Goal: Transaction & Acquisition: Purchase product/service

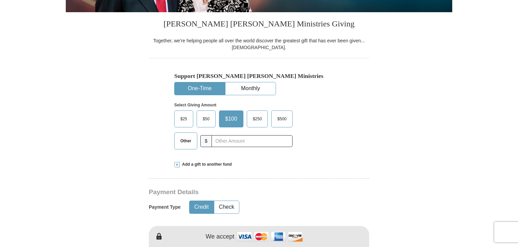
scroll to position [176, 0]
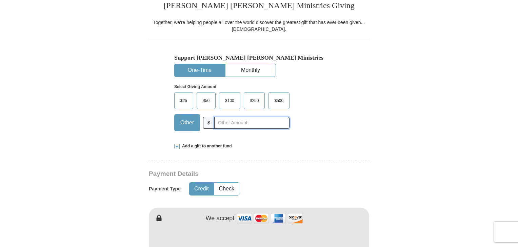
click at [267, 125] on input "text" at bounding box center [251, 123] width 75 height 12
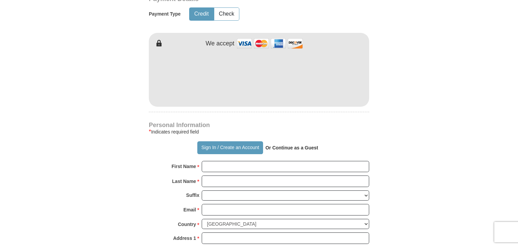
scroll to position [358, 0]
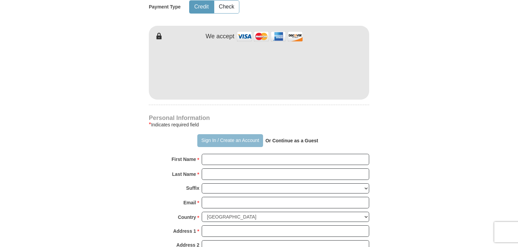
type input "230"
click at [248, 138] on button "Sign In / Create an Account" at bounding box center [229, 140] width 65 height 13
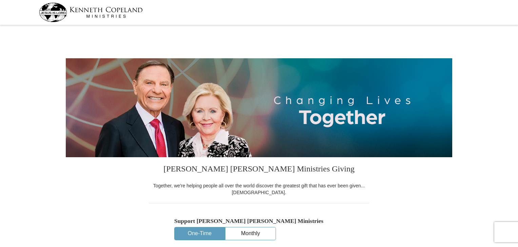
select select "FL"
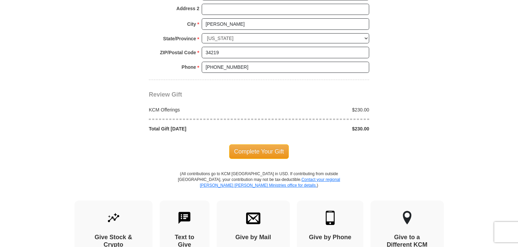
scroll to position [558, 0]
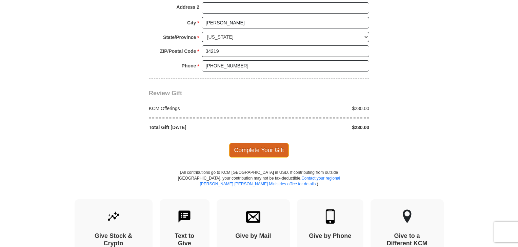
click at [266, 148] on span "Complete Your Gift" at bounding box center [259, 150] width 60 height 14
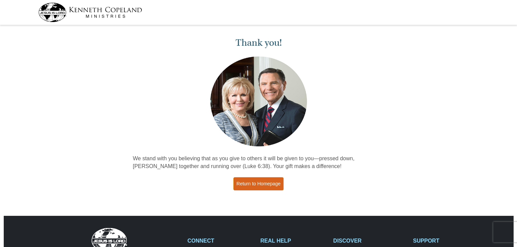
click at [252, 183] on link "Return to Homepage" at bounding box center [258, 183] width 50 height 13
